Goal: Information Seeking & Learning: Learn about a topic

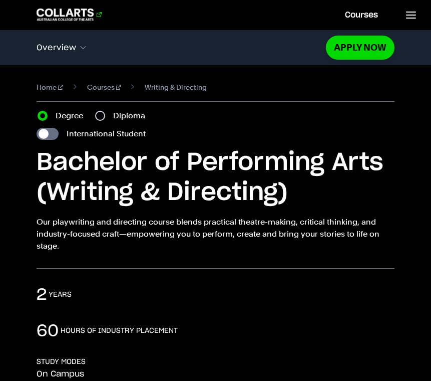
click at [65, 19] on 1 "Go to homepage" at bounding box center [65, 15] width 57 height 12
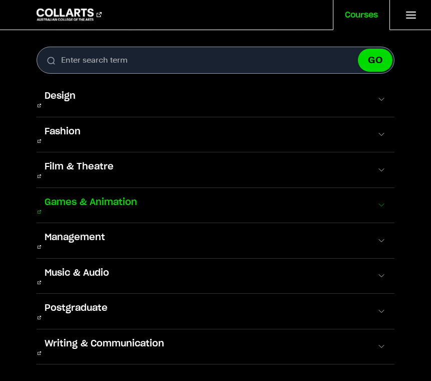
click at [72, 196] on span "Games & Animation" at bounding box center [91, 202] width 109 height 13
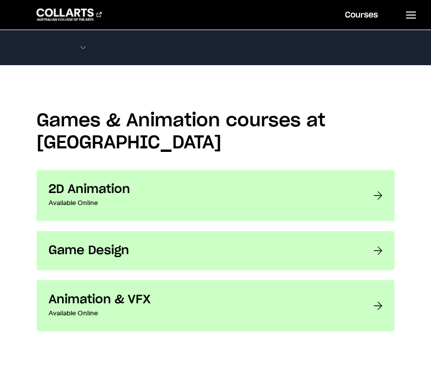
scroll to position [736, 0]
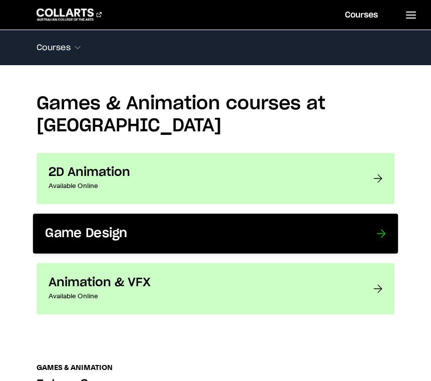
click at [163, 226] on h3 "Game Design" at bounding box center [201, 234] width 311 height 16
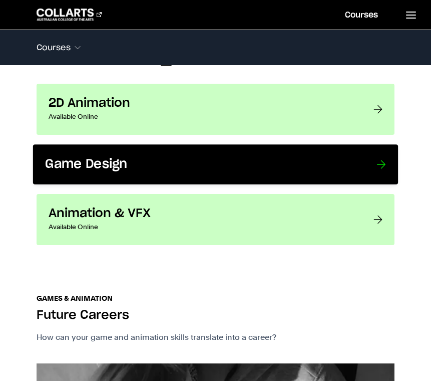
scroll to position [819, 0]
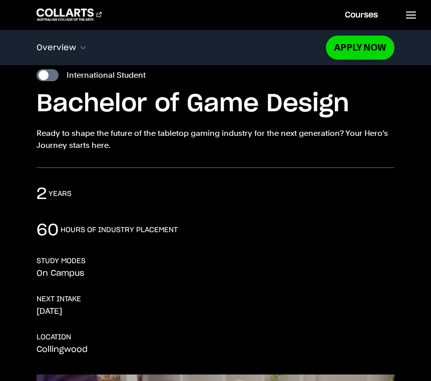
scroll to position [61, 0]
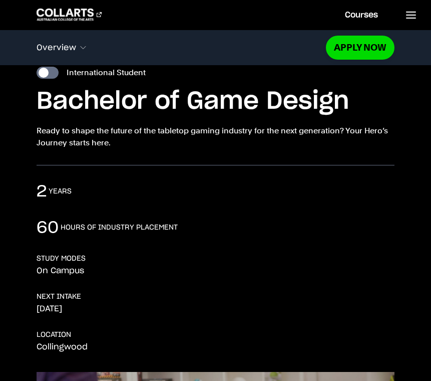
drag, startPoint x: 156, startPoint y: 130, endPoint x: 276, endPoint y: 130, distance: 120.7
click at [277, 130] on p "Ready to shape the future of the tabletop gaming industry for the next generati…" at bounding box center [216, 137] width 358 height 24
click at [276, 130] on p "Ready to shape the future of the tabletop gaming industry for the next generati…" at bounding box center [216, 137] width 358 height 24
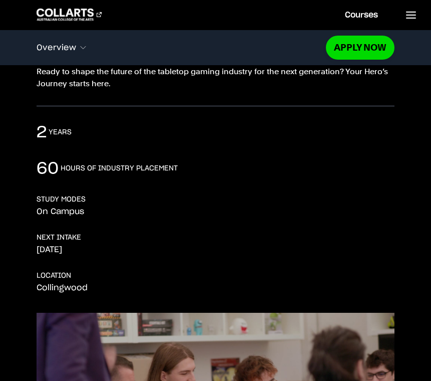
scroll to position [0, 0]
